Goal: Task Accomplishment & Management: Manage account settings

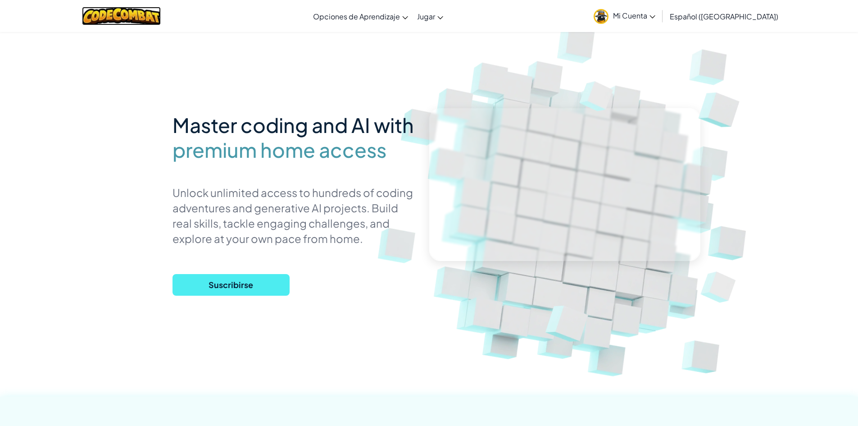
click at [130, 14] on img at bounding box center [121, 16] width 79 height 18
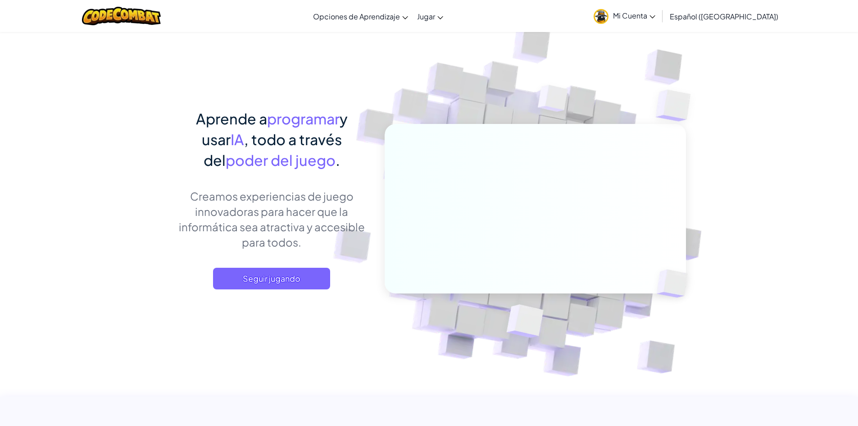
click at [656, 15] on icon at bounding box center [653, 16] width 6 height 3
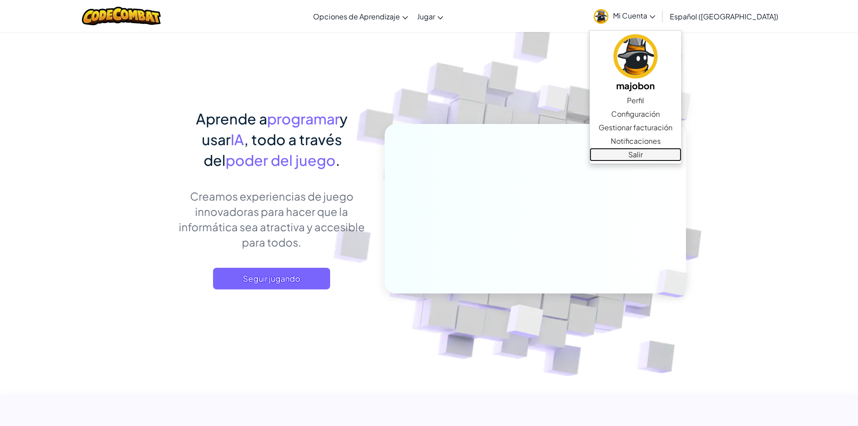
click at [672, 151] on link "Salir" at bounding box center [636, 155] width 92 height 14
